Goal: Find specific page/section: Find specific page/section

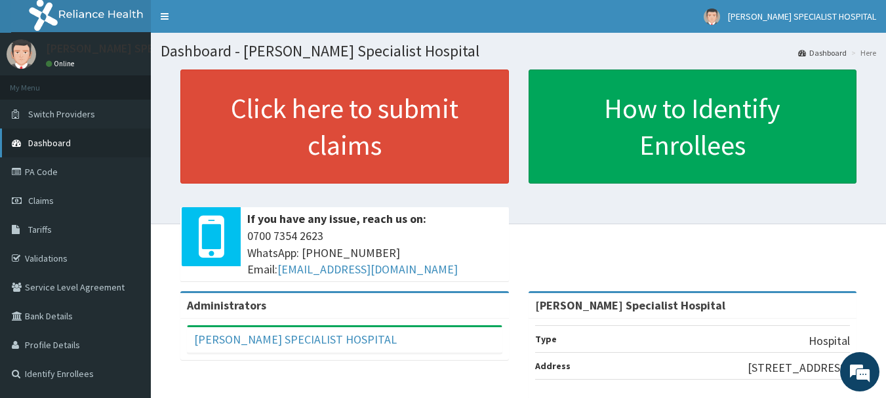
click at [90, 146] on link "Dashboard" at bounding box center [75, 143] width 151 height 29
click at [73, 251] on link "Validations" at bounding box center [75, 258] width 151 height 29
click at [71, 258] on link "Validations" at bounding box center [75, 258] width 151 height 29
click at [61, 255] on link "Validations" at bounding box center [75, 258] width 151 height 29
